Goal: Communication & Community: Answer question/provide support

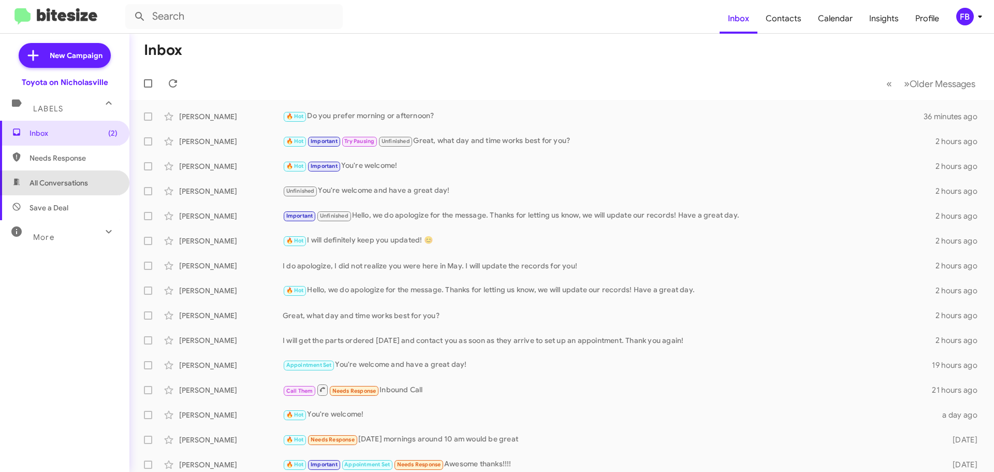
click at [71, 179] on span "All Conversations" at bounding box center [59, 183] width 58 height 10
type input "in:all-conversations"
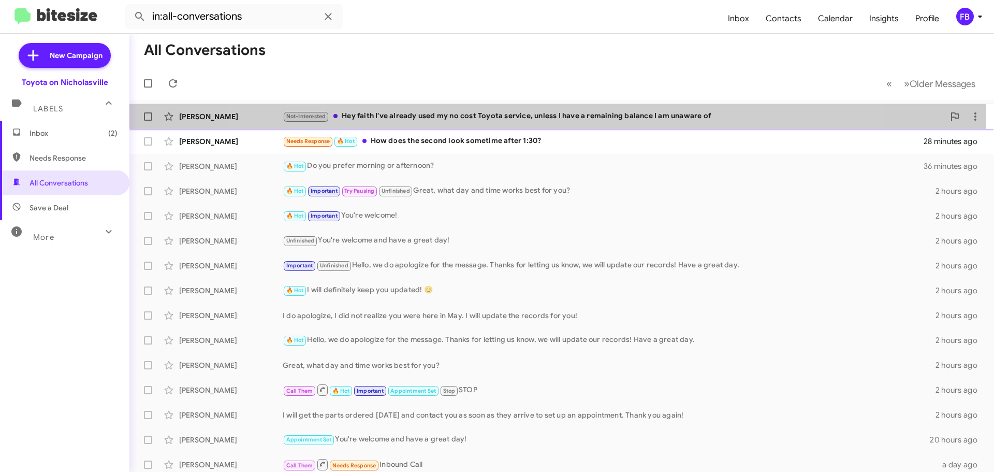
click at [540, 114] on div "Not-Interested Hey faith I've already used my no cost Toyota service, unless I …" at bounding box center [614, 116] width 662 height 12
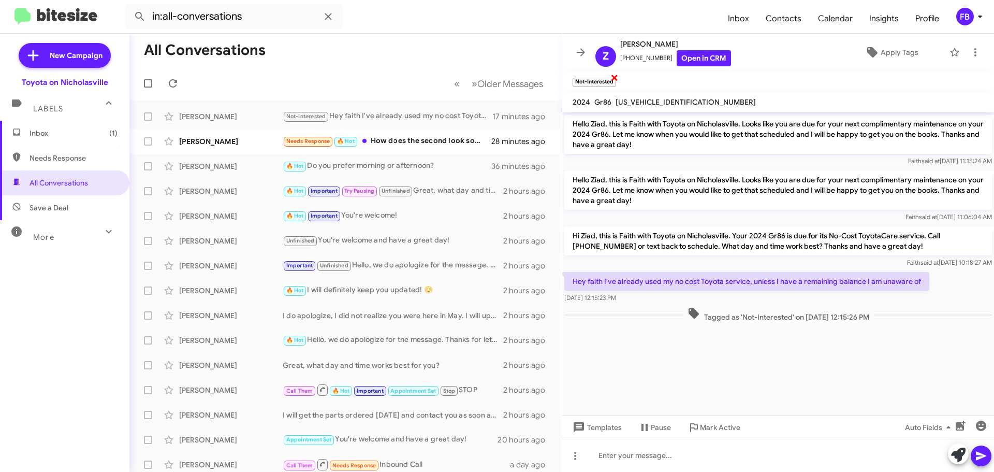
click at [614, 79] on span "×" at bounding box center [614, 77] width 8 height 12
click at [665, 99] on span "[US_VEHICLE_IDENTIFICATION_NUMBER]" at bounding box center [685, 101] width 140 height 9
copy span "[US_VEHICLE_IDENTIFICATION_NUMBER]"
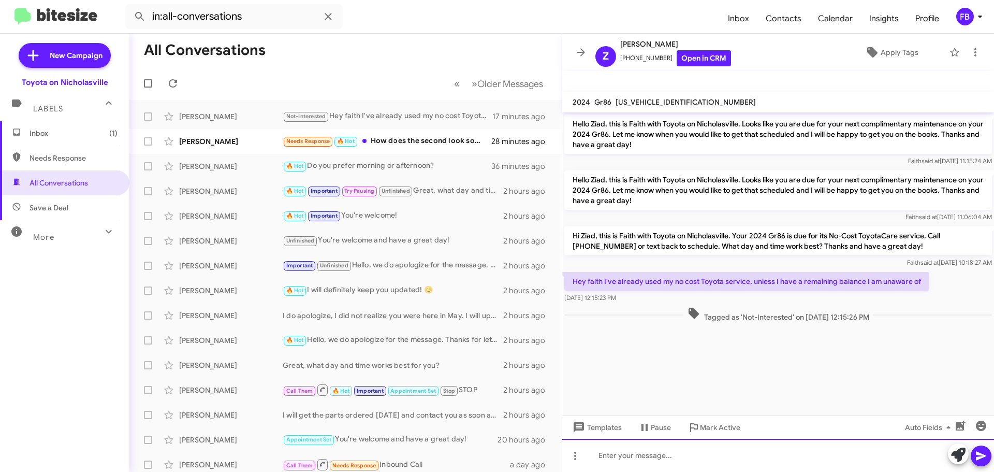
click at [629, 450] on div at bounding box center [778, 454] width 432 height 33
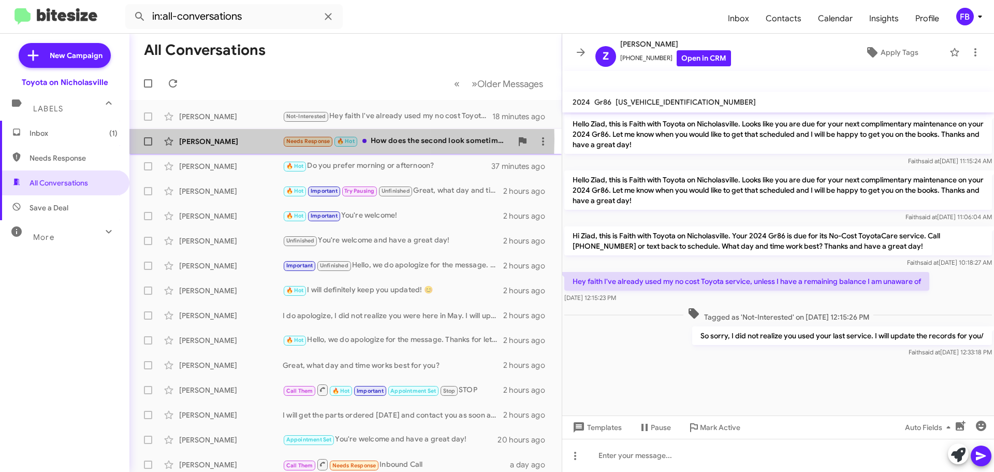
drag, startPoint x: 229, startPoint y: 139, endPoint x: 350, endPoint y: 136, distance: 121.2
click at [232, 139] on div "[PERSON_NAME]" at bounding box center [231, 141] width 104 height 10
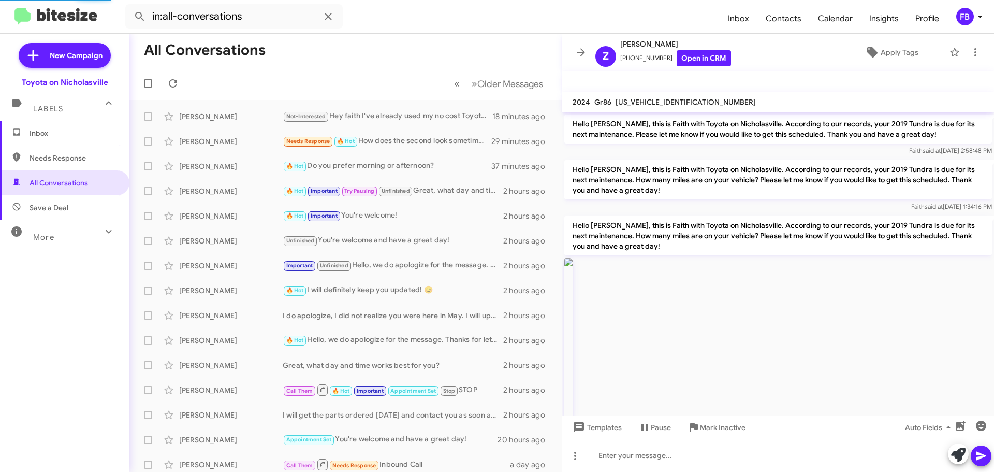
scroll to position [729, 0]
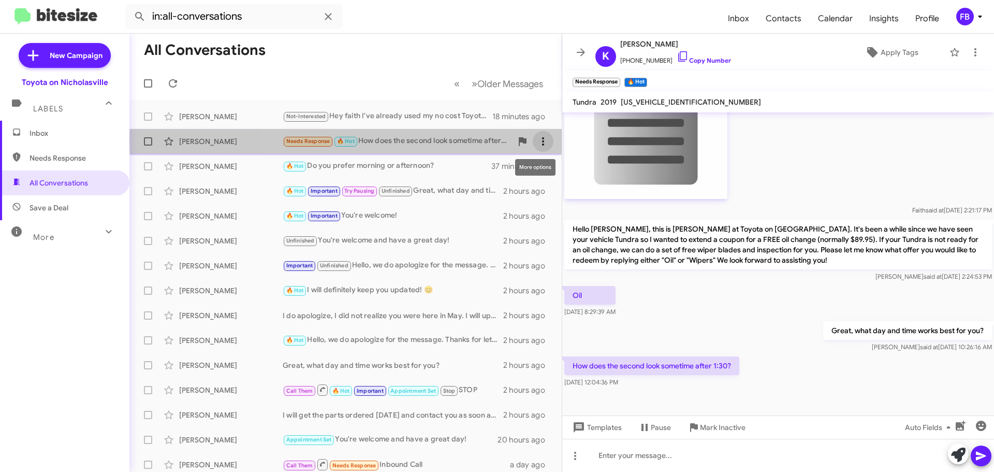
click at [537, 140] on icon at bounding box center [543, 141] width 12 height 12
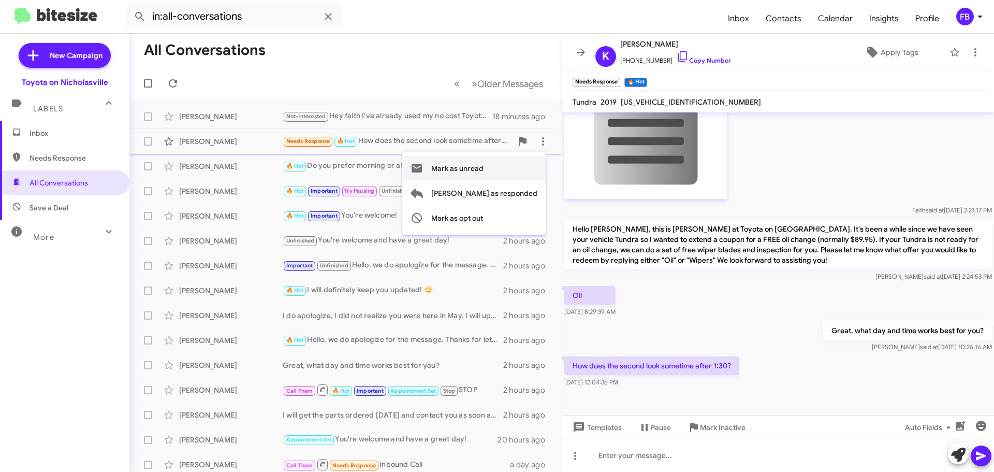
click at [483, 166] on span "Mark as unread" at bounding box center [457, 168] width 52 height 25
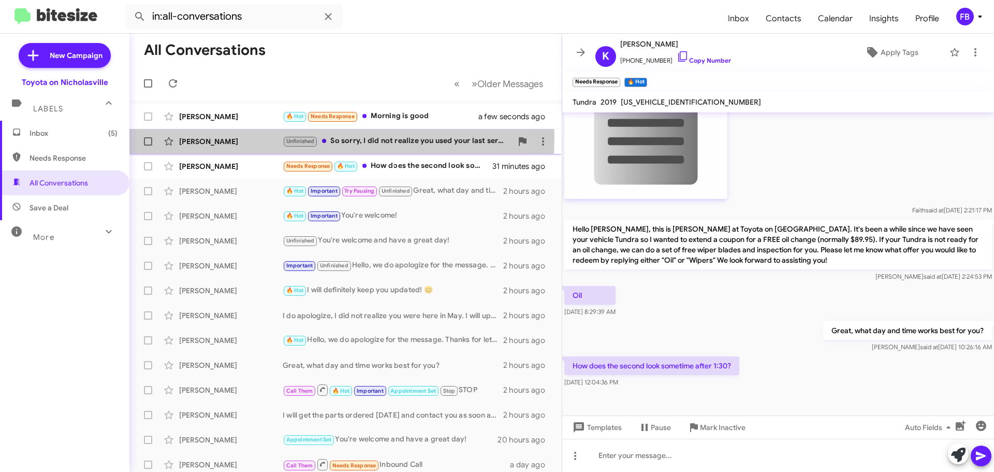
click at [211, 136] on div "[PERSON_NAME] Unfinished So sorry, I did not realize you used your last service…" at bounding box center [346, 141] width 416 height 21
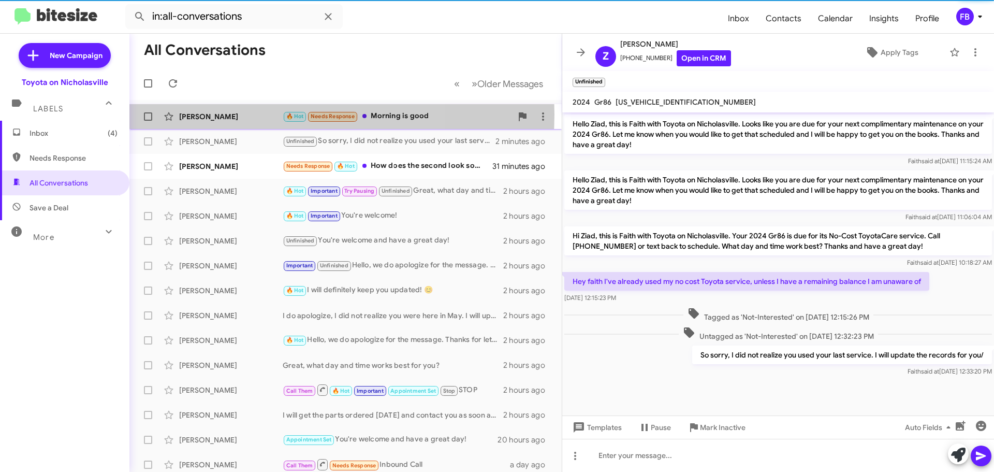
click at [236, 114] on div "[PERSON_NAME]" at bounding box center [231, 116] width 104 height 10
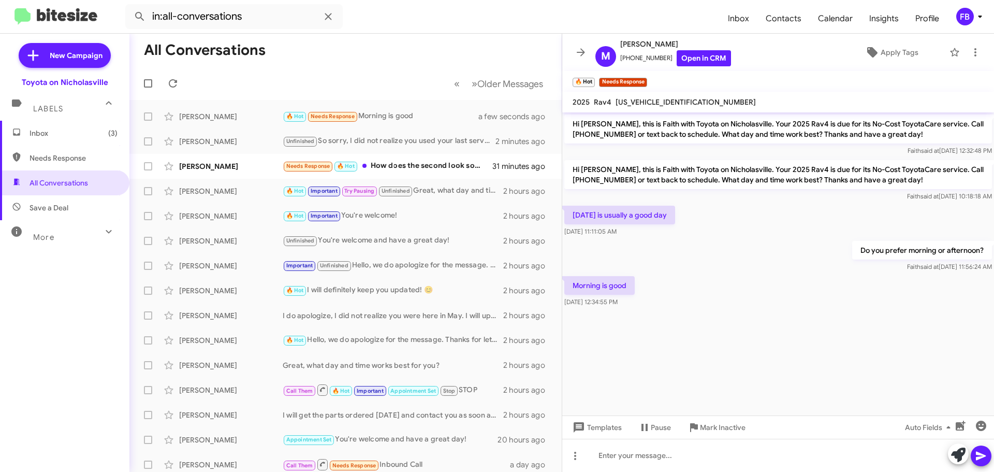
click at [670, 99] on span "[US_VEHICLE_IDENTIFICATION_NUMBER]" at bounding box center [685, 101] width 140 height 9
copy span "[US_VEHICLE_IDENTIFICATION_NUMBER]"
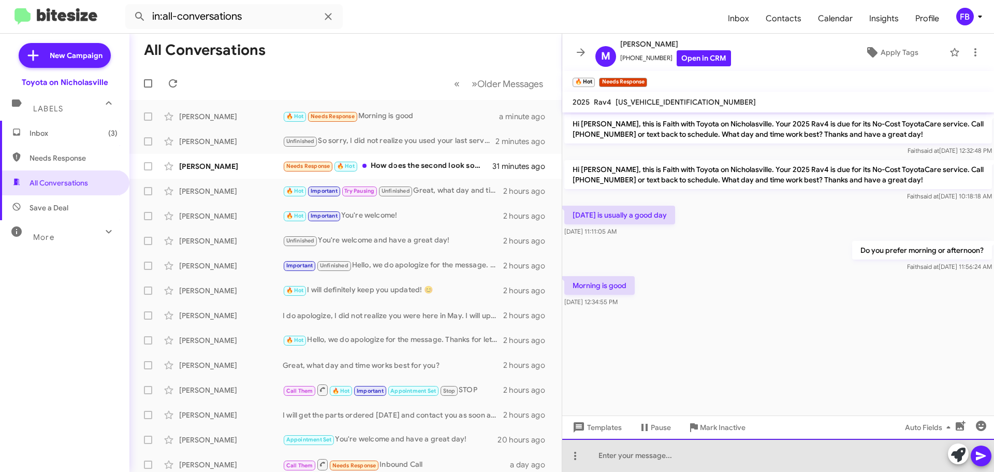
click at [626, 459] on div at bounding box center [778, 454] width 432 height 33
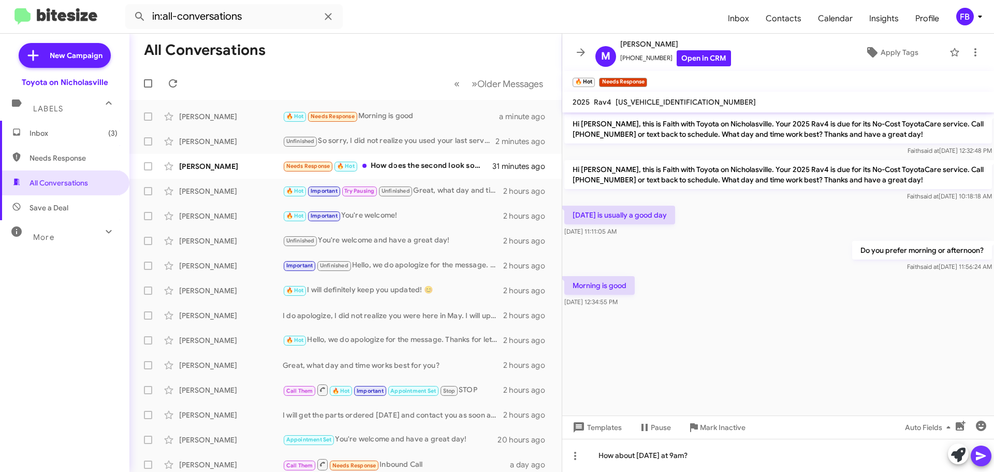
click at [985, 456] on icon at bounding box center [981, 455] width 12 height 12
click at [50, 140] on span "Inbox (3)" at bounding box center [64, 133] width 129 height 25
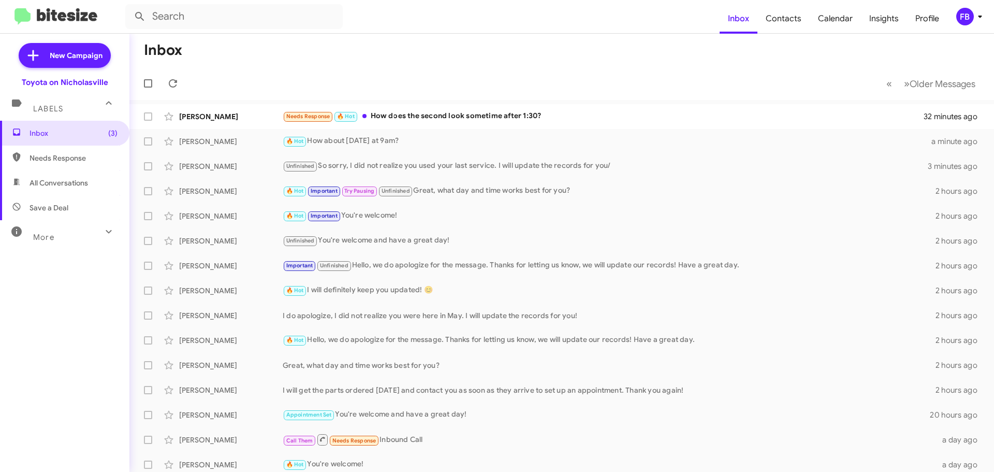
click at [47, 187] on span "All Conversations" at bounding box center [64, 182] width 129 height 25
type input "in:all-conversations"
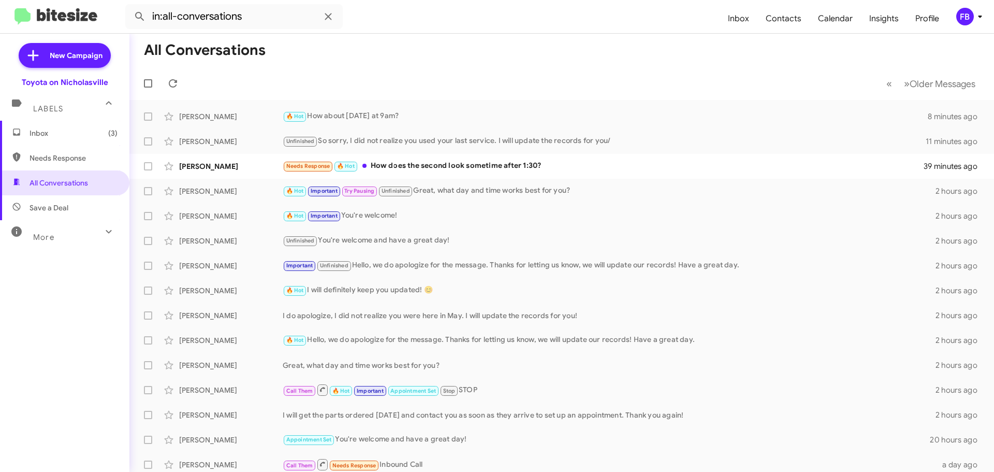
click at [58, 133] on span "Inbox (3)" at bounding box center [74, 133] width 88 height 10
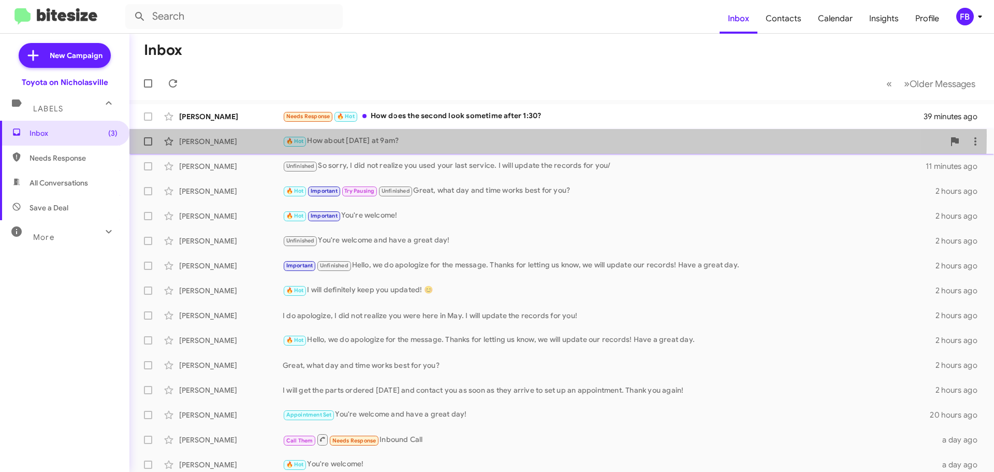
click at [428, 135] on div "🔥 Hot How about [DATE] at 9am?" at bounding box center [614, 141] width 662 height 12
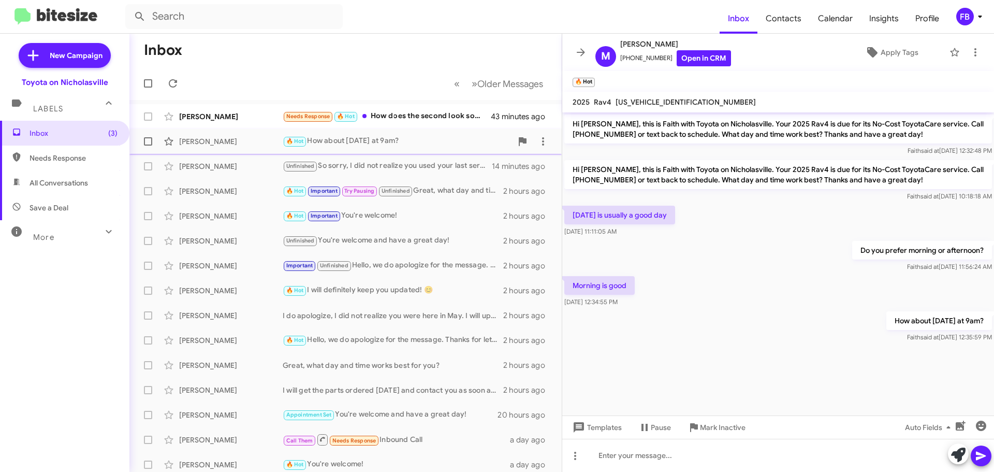
click at [392, 144] on div "🔥 Hot How about [DATE] at 9am?" at bounding box center [397, 141] width 229 height 12
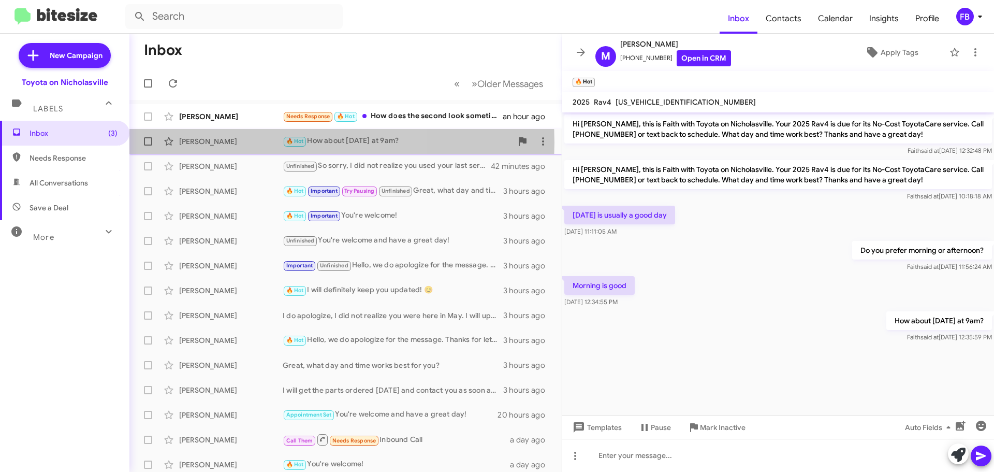
click at [227, 142] on div "[PERSON_NAME]" at bounding box center [231, 141] width 104 height 10
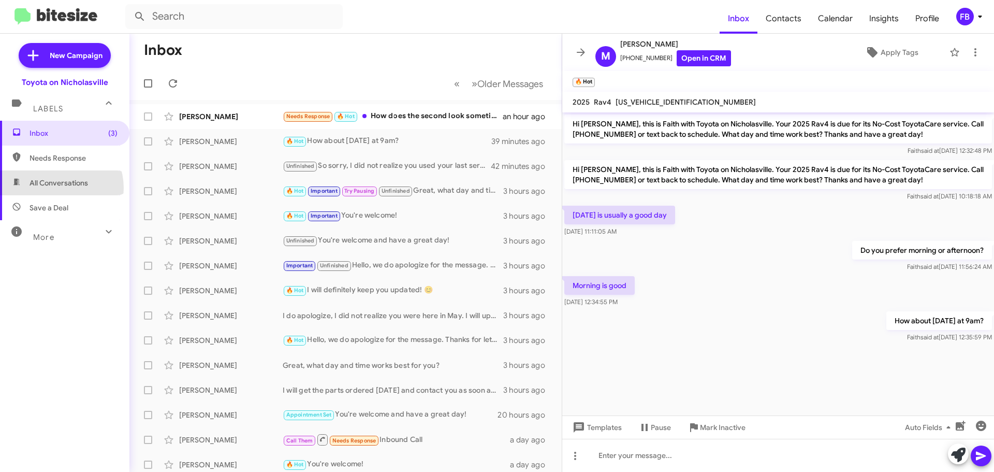
click at [55, 188] on span "All Conversations" at bounding box center [64, 182] width 129 height 25
type input "in:all-conversations"
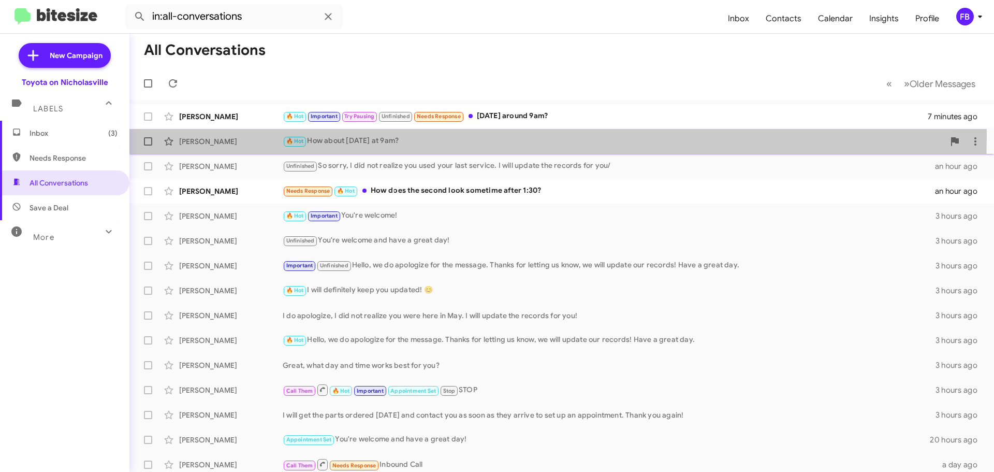
click at [378, 134] on div "[PERSON_NAME] 🔥 Hot How about [DATE] at 9am? an hour ago" at bounding box center [562, 141] width 848 height 21
